Goal: Book appointment/travel/reservation

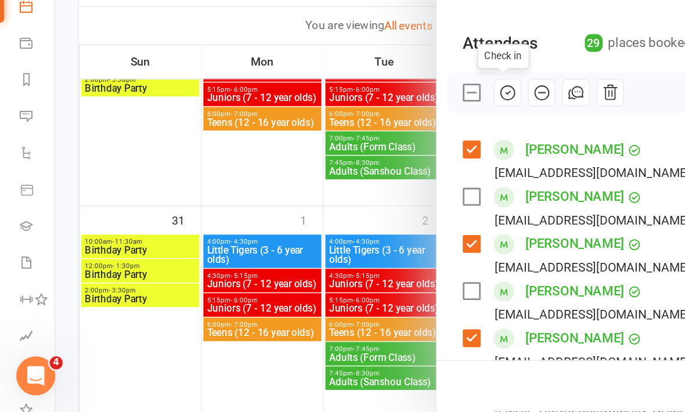
scroll to position [45, 0]
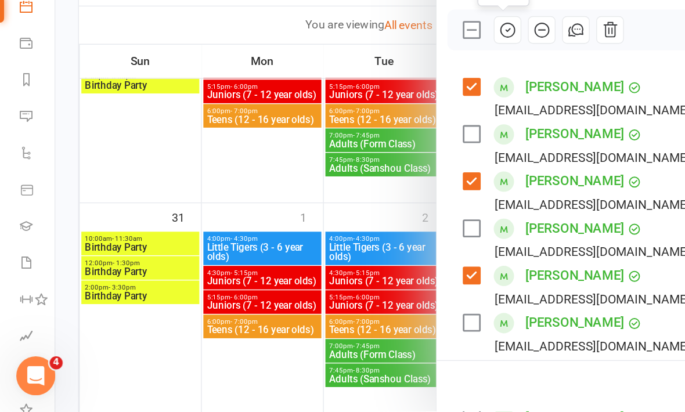
click at [193, 107] on div at bounding box center [362, 206] width 646 height 412
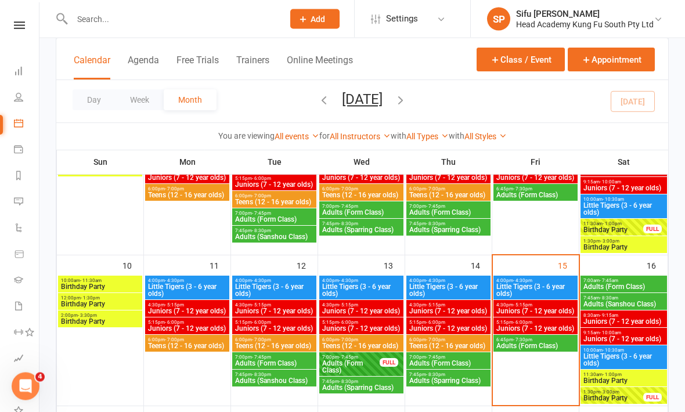
scroll to position [292, 0]
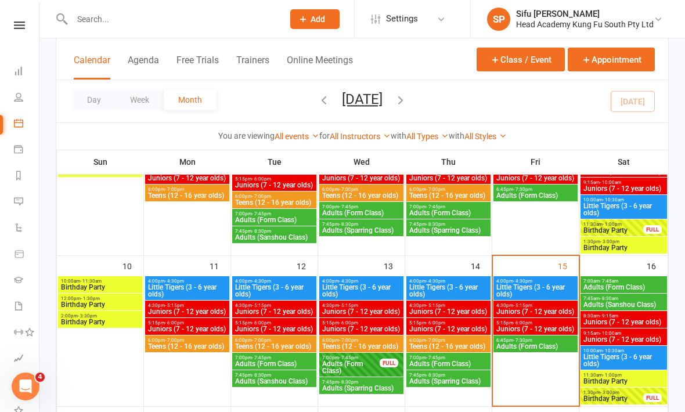
click at [539, 327] on span "Juniors (7 - 12 year olds)" at bounding box center [536, 329] width 80 height 7
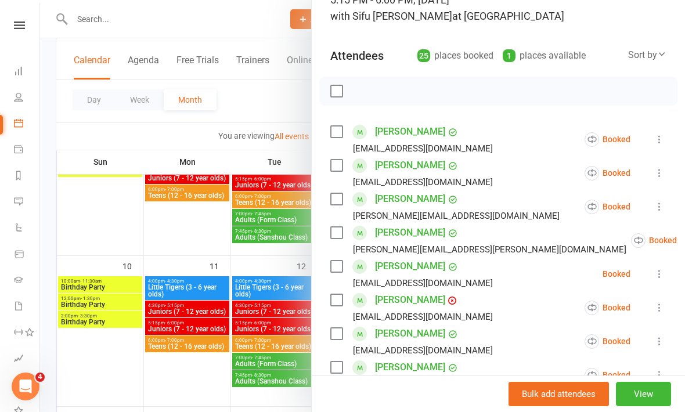
scroll to position [105, 0]
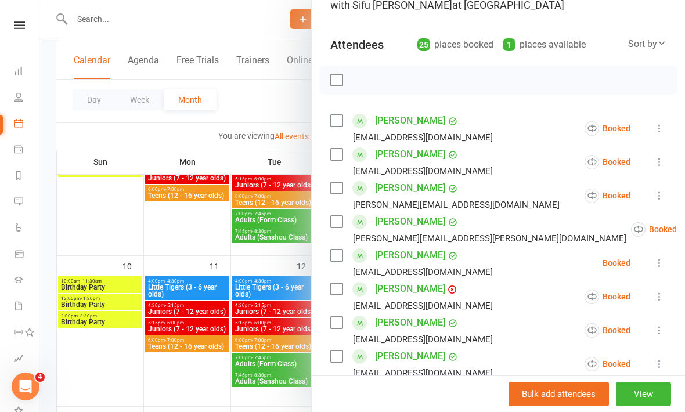
click at [341, 120] on label at bounding box center [336, 121] width 12 height 12
click at [335, 156] on label at bounding box center [336, 155] width 12 height 12
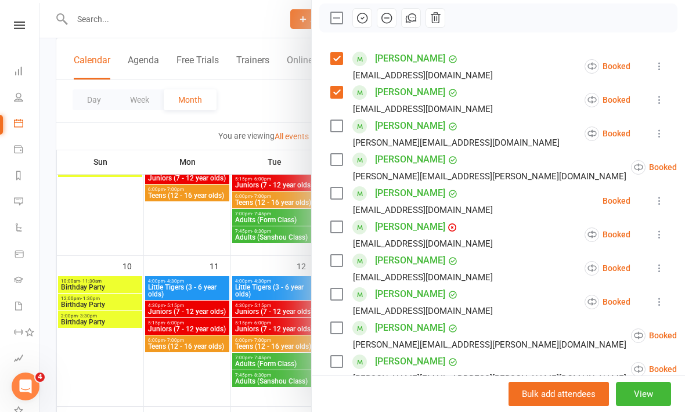
scroll to position [170, 0]
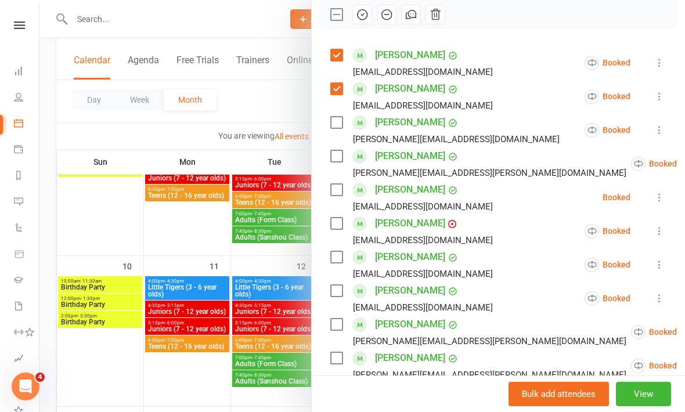
click at [336, 159] on label at bounding box center [336, 156] width 12 height 12
click at [341, 196] on label at bounding box center [336, 190] width 12 height 12
click at [343, 234] on div "[PERSON_NAME] [EMAIL_ADDRESS][DOMAIN_NAME]" at bounding box center [413, 231] width 167 height 34
click at [340, 229] on label at bounding box center [336, 224] width 12 height 12
click at [338, 263] on label at bounding box center [336, 257] width 12 height 12
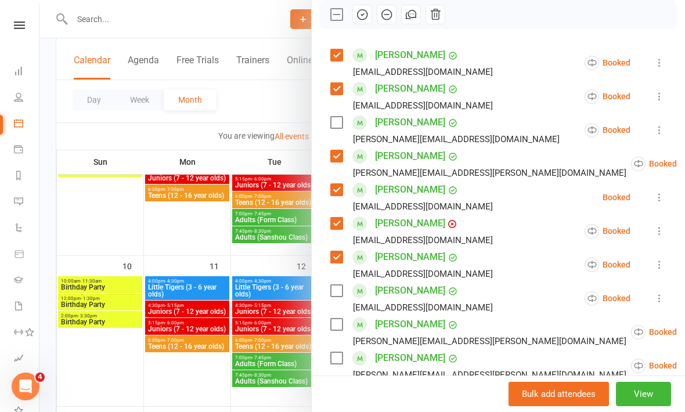
click at [333, 297] on label at bounding box center [336, 291] width 12 height 12
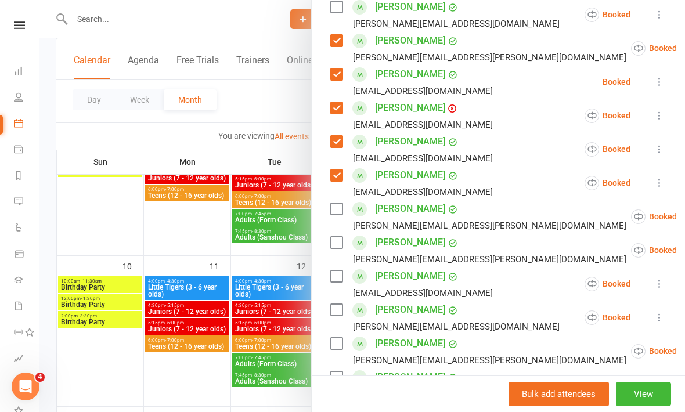
scroll to position [285, 0]
click at [335, 215] on label at bounding box center [336, 210] width 12 height 12
click at [342, 249] on label at bounding box center [336, 243] width 12 height 12
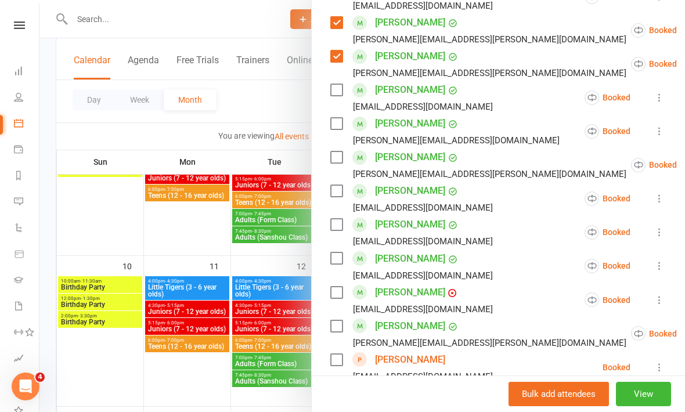
scroll to position [472, 0]
click at [341, 231] on label at bounding box center [336, 225] width 12 height 12
click at [339, 265] on label at bounding box center [336, 259] width 12 height 12
click at [339, 333] on label at bounding box center [336, 327] width 12 height 12
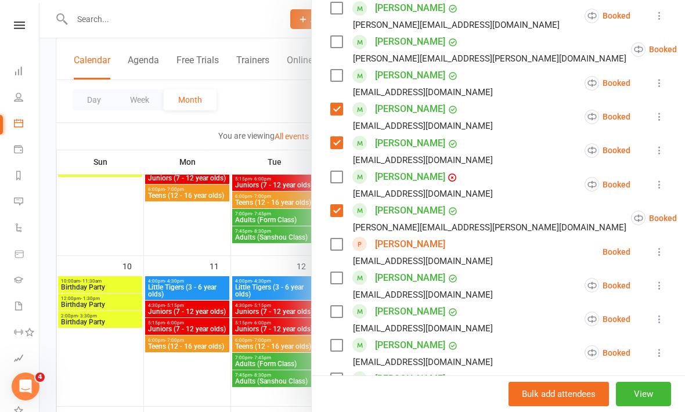
scroll to position [588, 0]
click at [333, 250] on label at bounding box center [336, 244] width 12 height 12
click at [341, 283] on label at bounding box center [336, 278] width 12 height 12
click at [341, 317] on label at bounding box center [336, 311] width 12 height 12
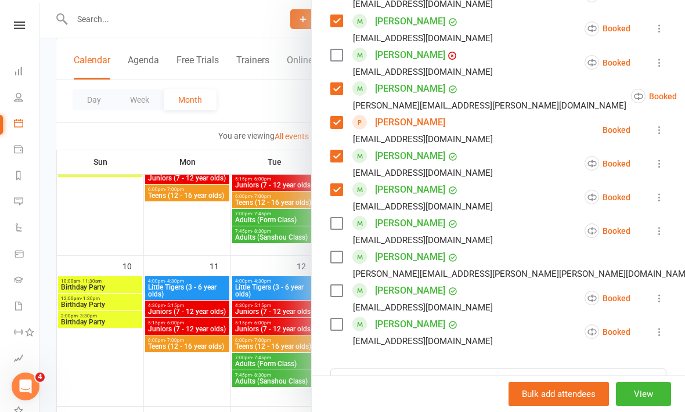
scroll to position [709, 0]
click at [339, 264] on label at bounding box center [336, 258] width 12 height 12
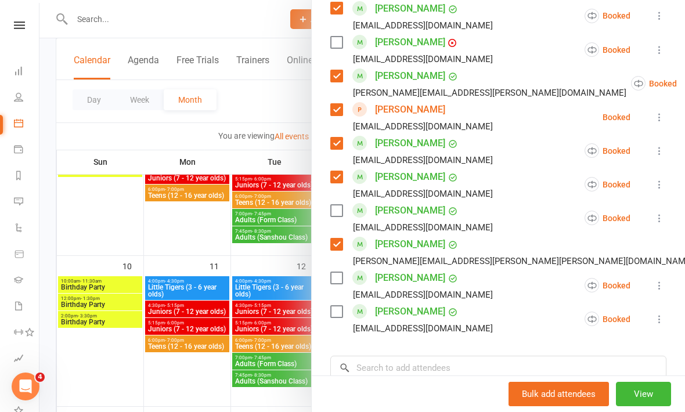
scroll to position [726, 0]
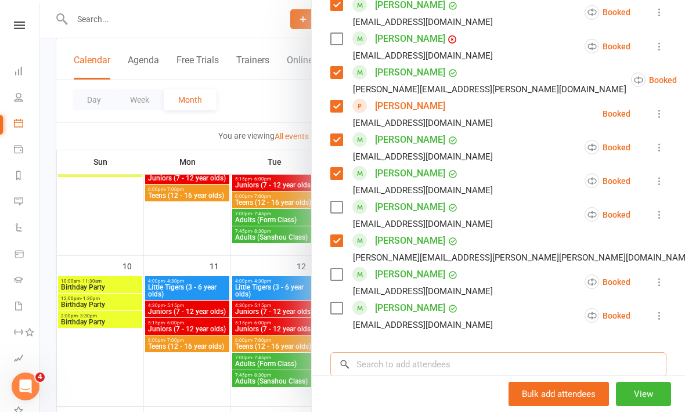
click at [417, 377] on input "search" at bounding box center [498, 364] width 336 height 24
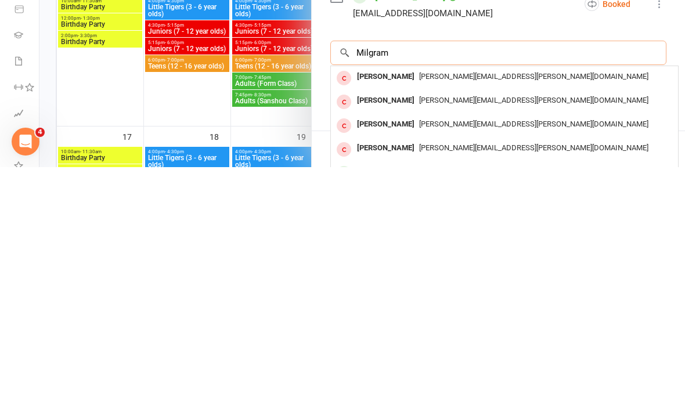
scroll to position [796, 0]
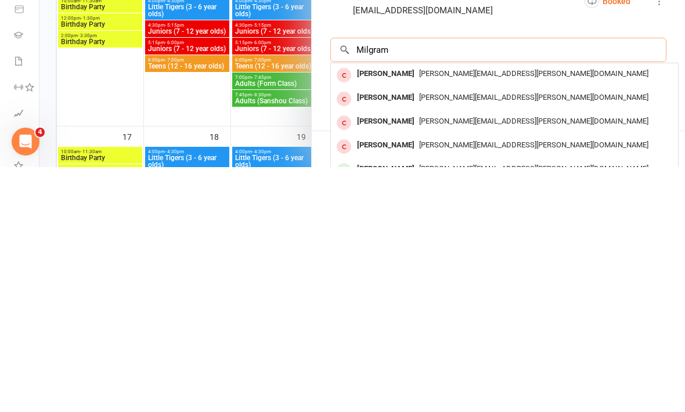
type input "Milgram"
click at [419, 409] on span "[PERSON_NAME][EMAIL_ADDRESS][PERSON_NAME][DOMAIN_NAME]" at bounding box center [533, 413] width 229 height 9
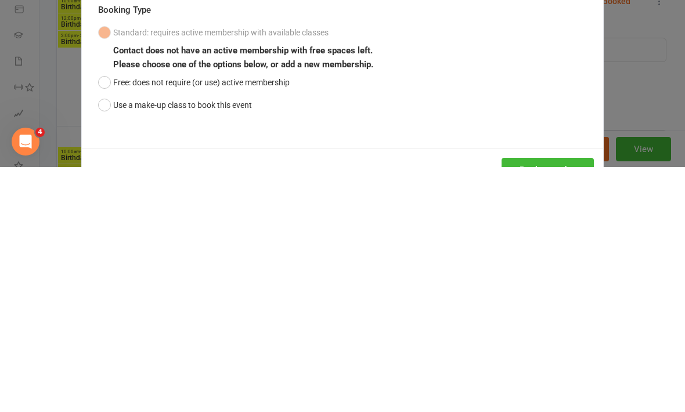
scroll to position [573, 0]
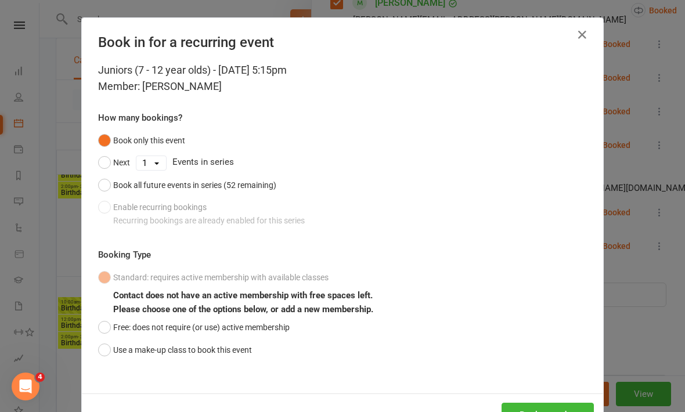
click at [100, 333] on button "Free: does not require (or use) active membership" at bounding box center [194, 327] width 192 height 22
click at [537, 412] on button "Book attendee" at bounding box center [548, 415] width 92 height 24
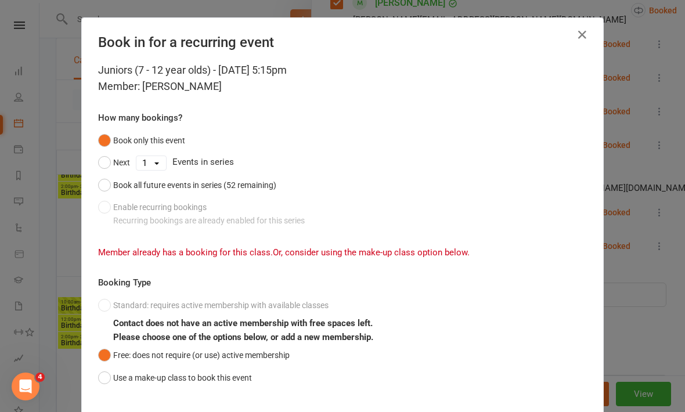
click at [647, 355] on div "Book in for a recurring event Juniors (7 - 12 year olds) - [DATE] 5:15pm Member…" at bounding box center [342, 206] width 685 height 412
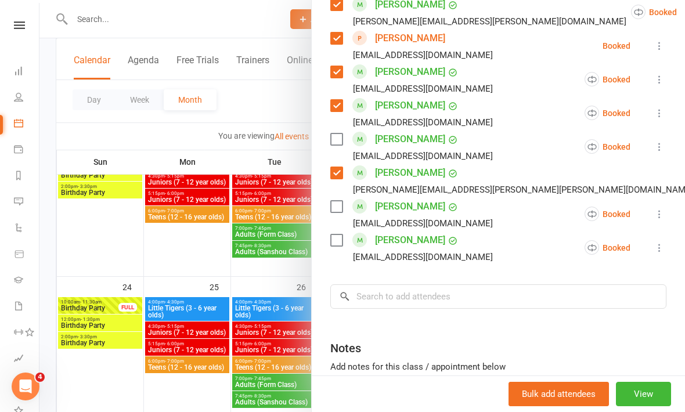
scroll to position [789, 0]
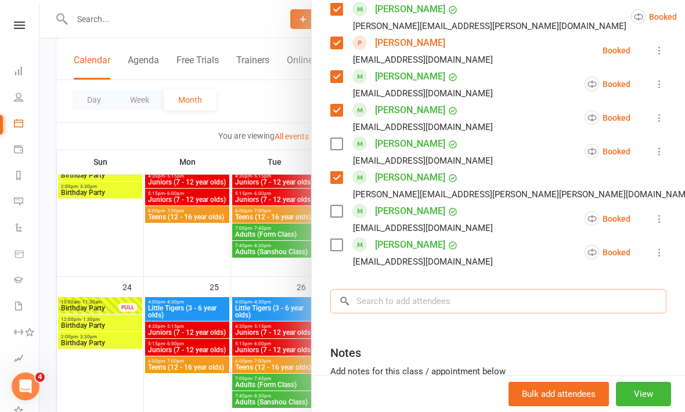
click at [447, 314] on input "search" at bounding box center [498, 301] width 336 height 24
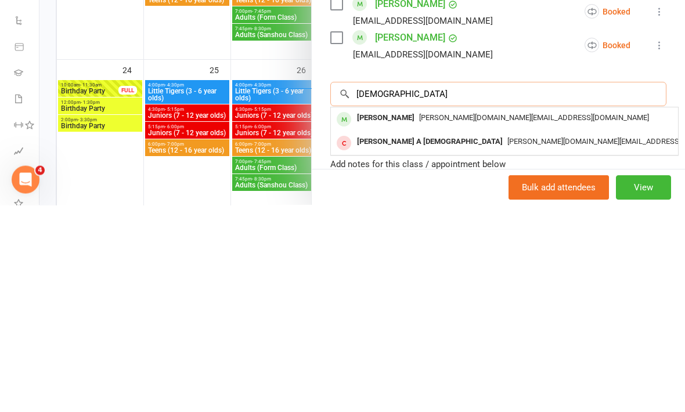
type input "[DEMOGRAPHIC_DATA]"
click at [419, 321] on span "[PERSON_NAME][DOMAIN_NAME][EMAIL_ADDRESS][DOMAIN_NAME]" at bounding box center [534, 325] width 230 height 9
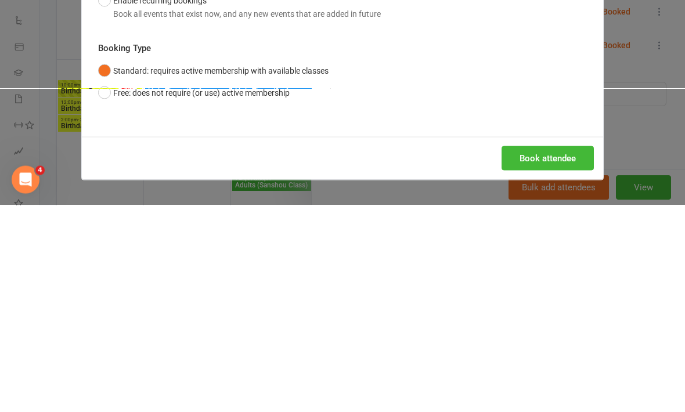
scroll to position [743, 0]
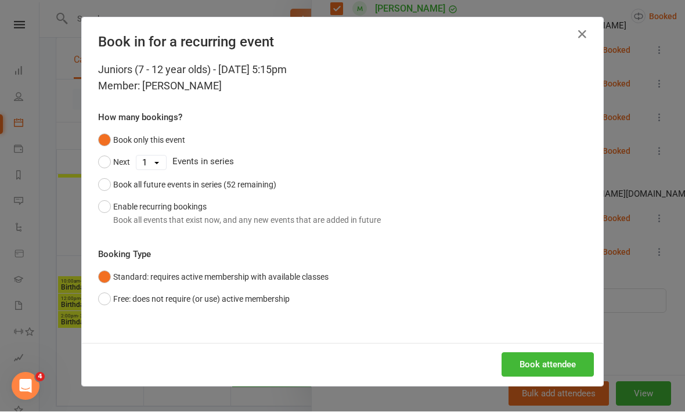
click at [105, 211] on button "Enable recurring bookings Book all events that exist now, and any new events th…" at bounding box center [239, 213] width 283 height 35
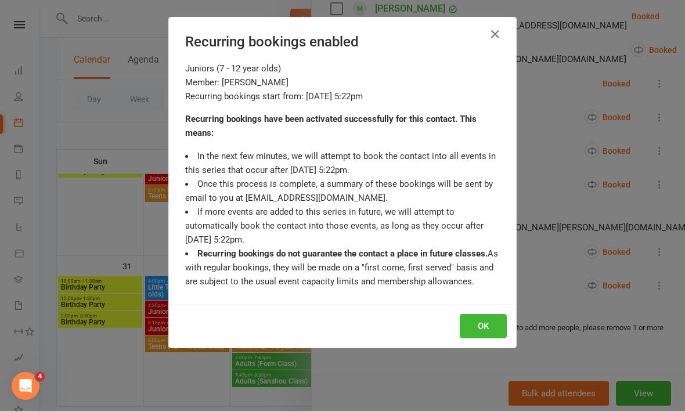
click at [486, 315] on button "OK" at bounding box center [483, 327] width 47 height 24
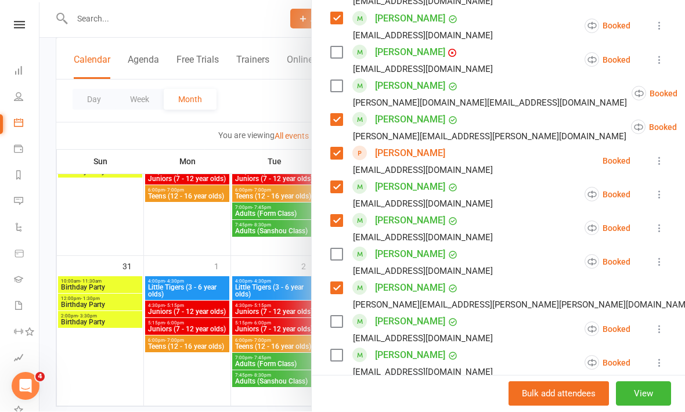
scroll to position [710, 0]
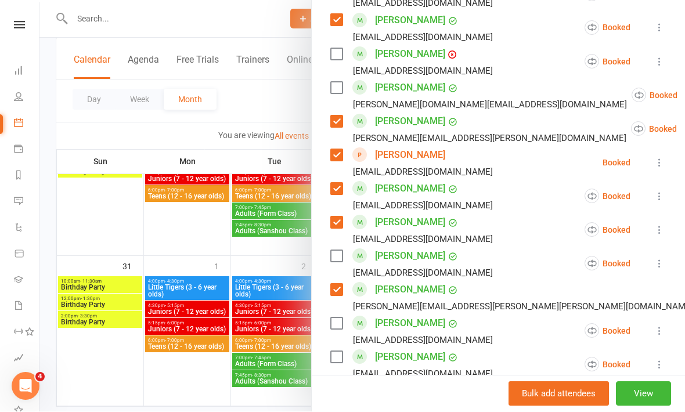
click at [334, 94] on label at bounding box center [336, 88] width 12 height 12
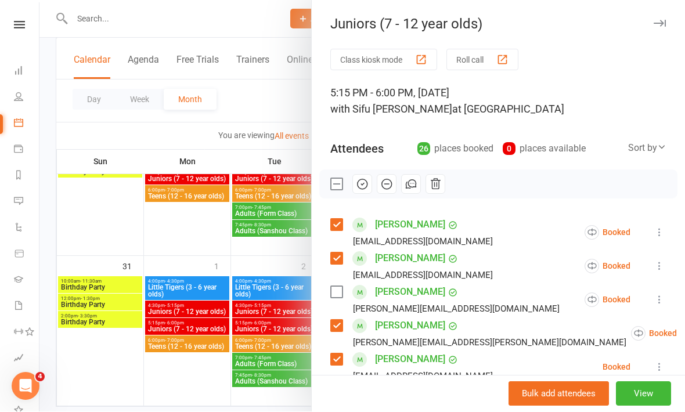
scroll to position [0, 0]
click at [366, 186] on icon "button" at bounding box center [362, 184] width 13 height 13
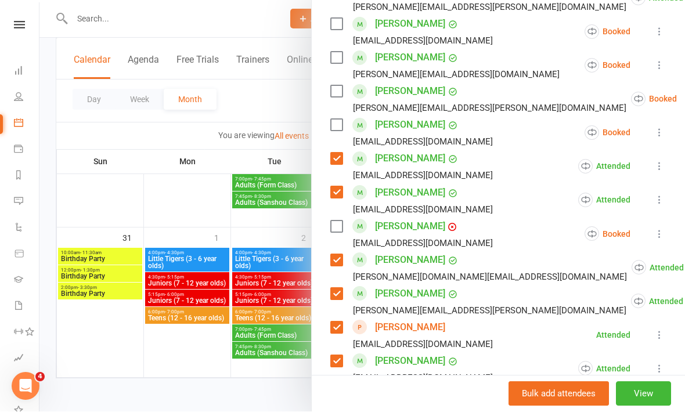
scroll to position [578, 0]
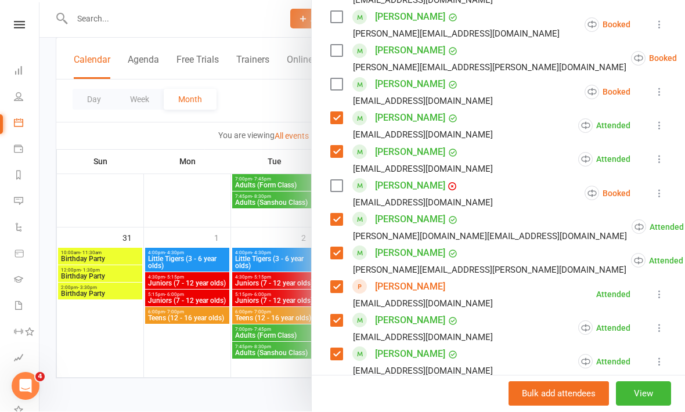
click at [338, 192] on label at bounding box center [336, 187] width 12 height 12
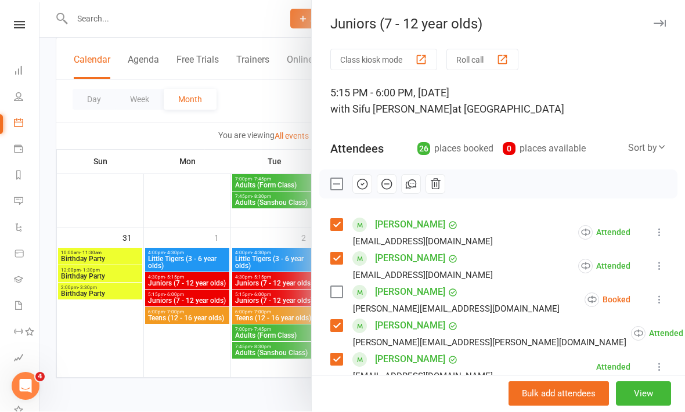
scroll to position [0, 0]
click at [365, 185] on icon "button" at bounding box center [362, 184] width 13 height 13
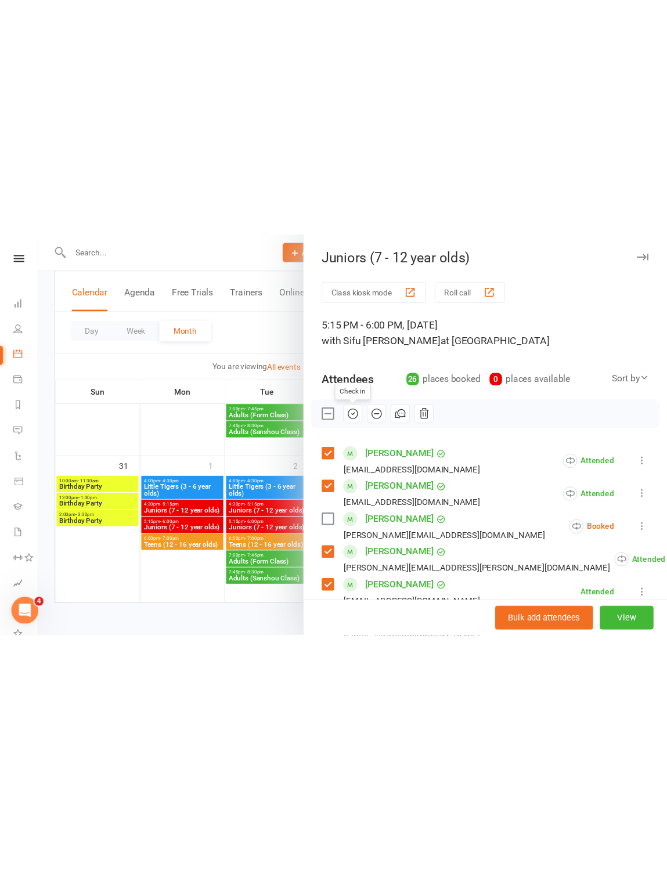
scroll to position [573, 0]
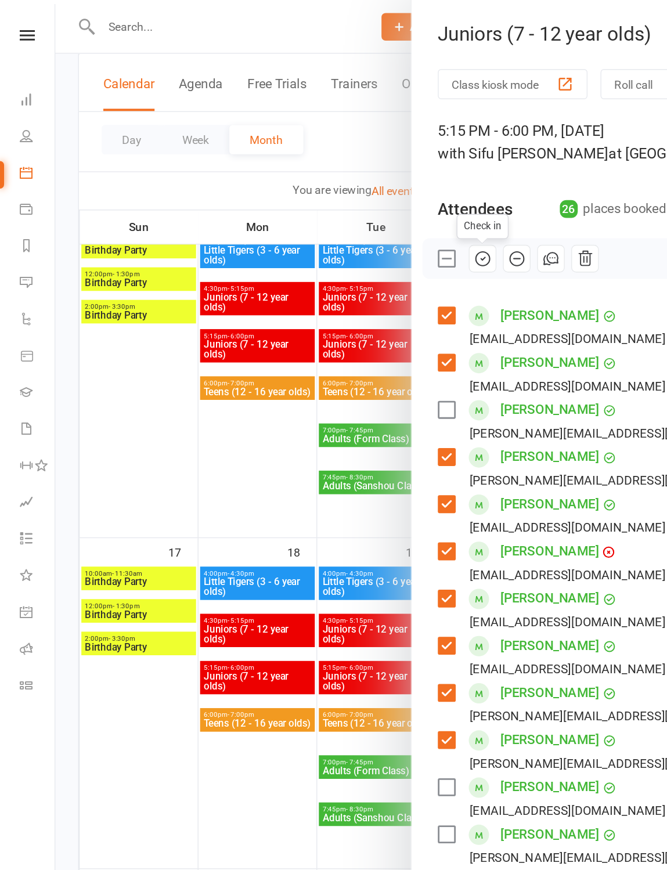
click at [469, 412] on li "[PERSON_NAME] [PERSON_NAME][EMAIL_ADDRESS][DOMAIN_NAME] Booked More info Remove…" at bounding box center [480, 603] width 336 height 34
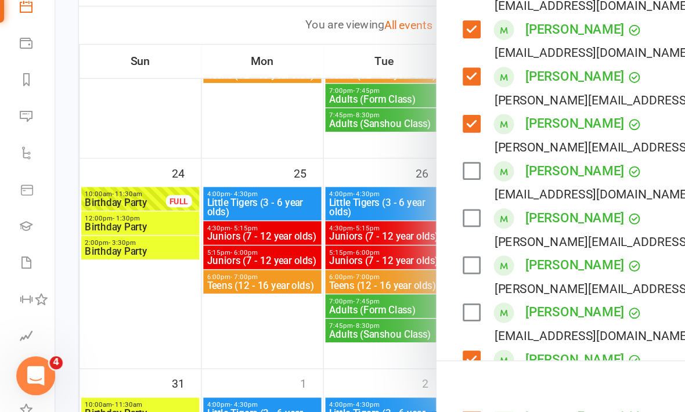
scroll to position [323, 0]
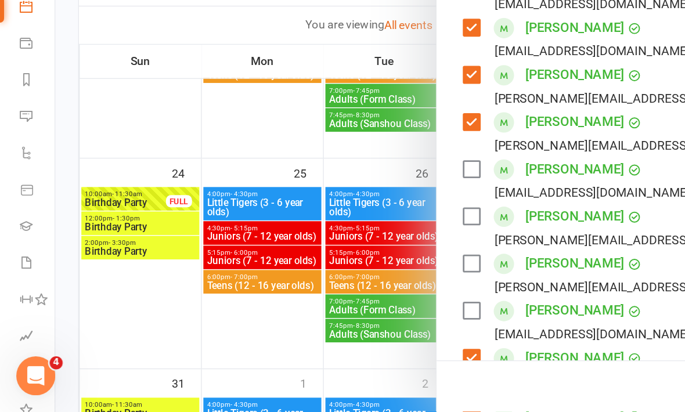
click at [340, 301] on label at bounding box center [336, 307] width 12 height 12
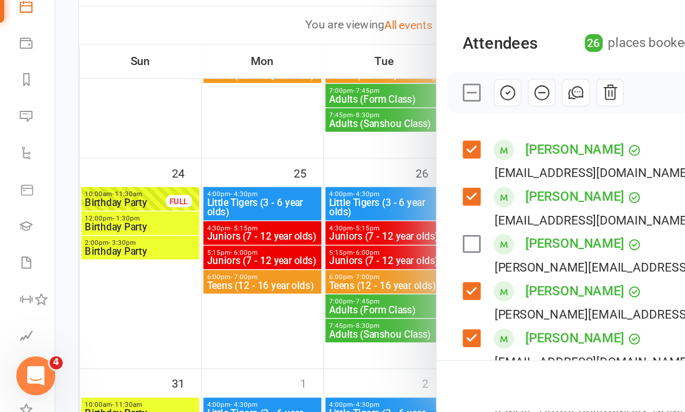
scroll to position [0, 0]
click at [364, 178] on icon "button" at bounding box center [362, 184] width 13 height 13
